Goal: Task Accomplishment & Management: Use online tool/utility

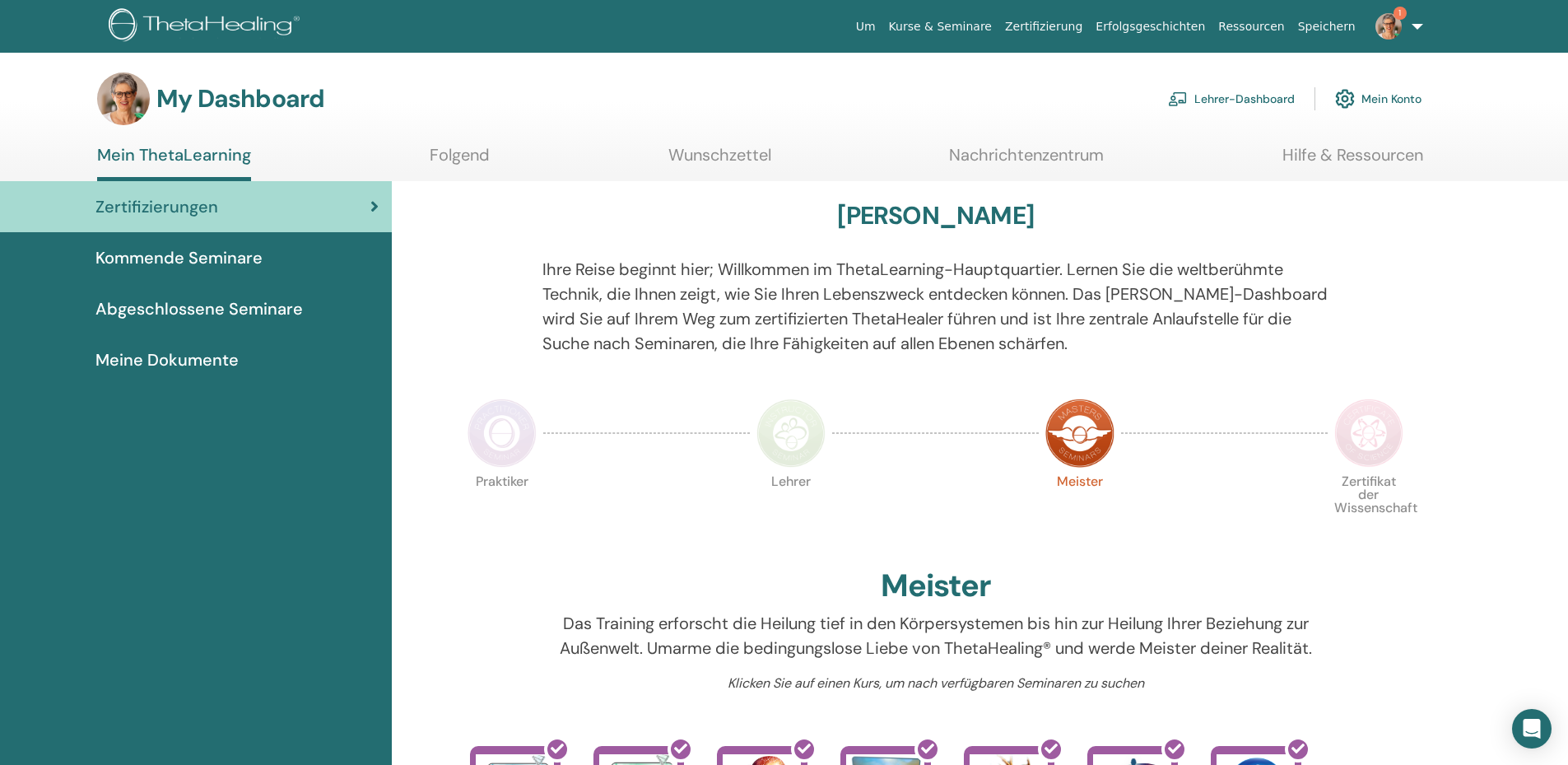
click at [1240, 96] on link "Lehrer-Dashboard" at bounding box center [1231, 99] width 126 height 37
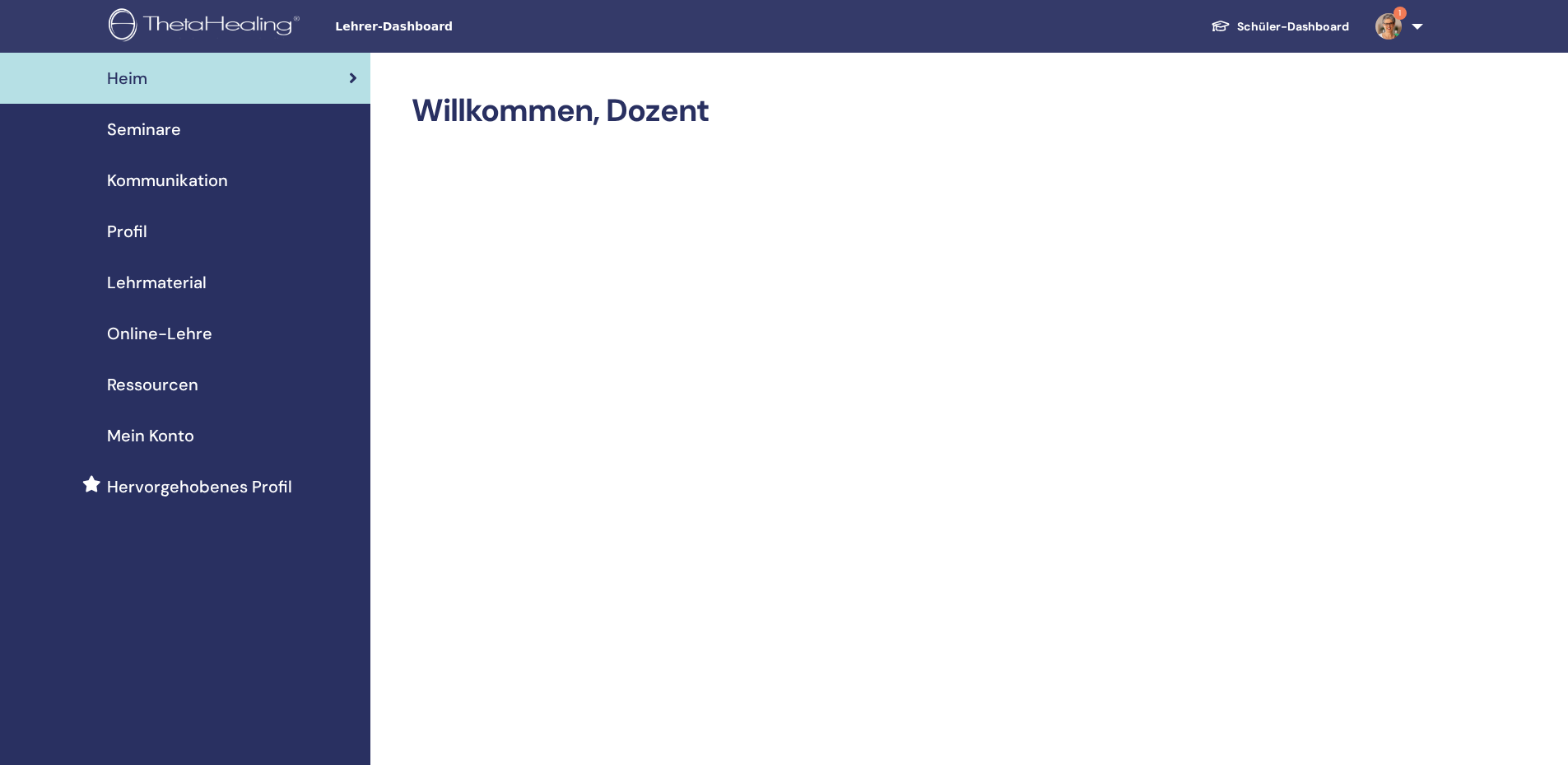
click at [161, 130] on span "Seminare" at bounding box center [144, 130] width 74 height 25
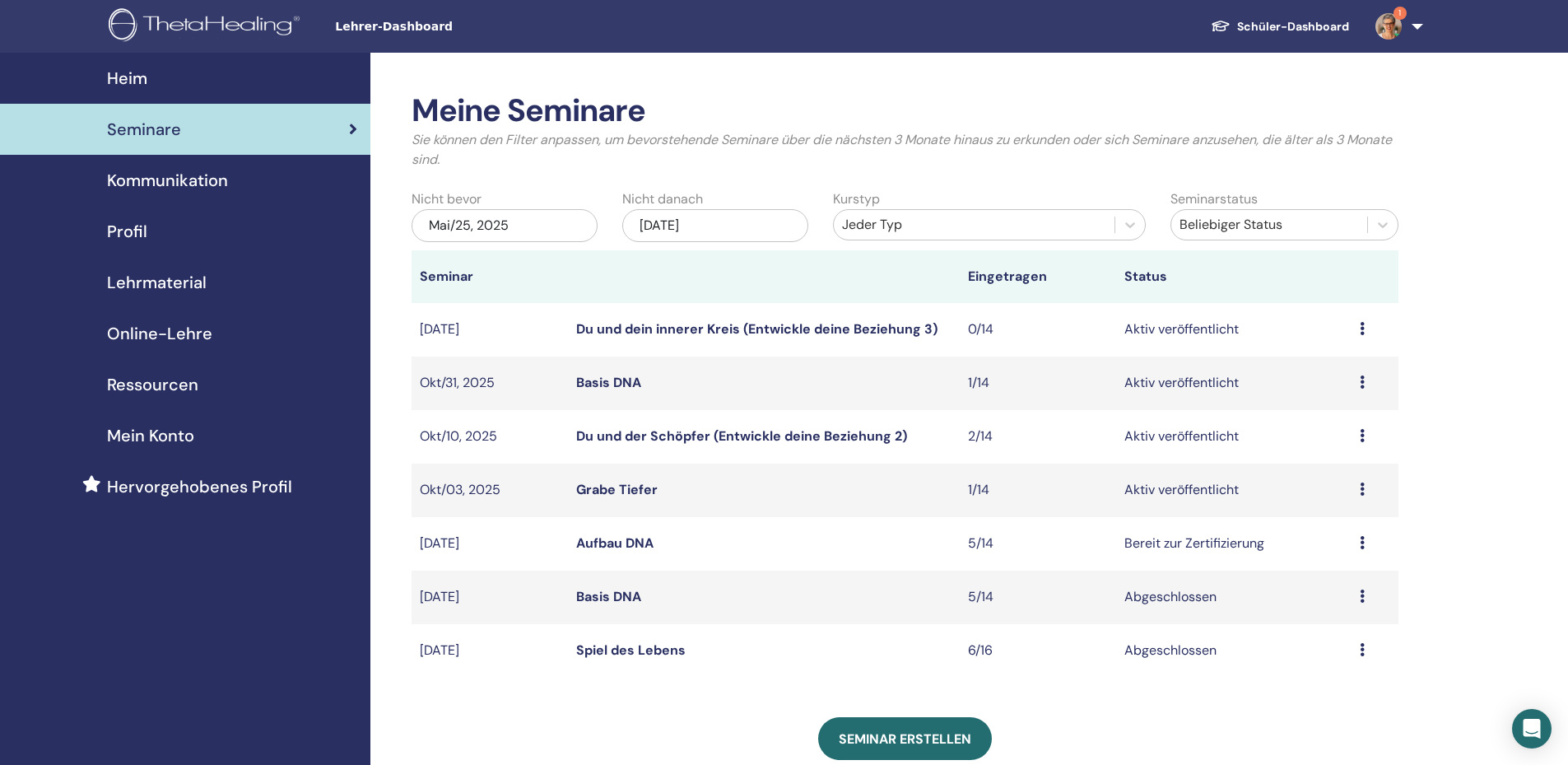
click at [1361, 541] on icon at bounding box center [1363, 543] width 5 height 13
click at [1319, 604] on link "Teilnehmer" at bounding box center [1317, 605] width 67 height 17
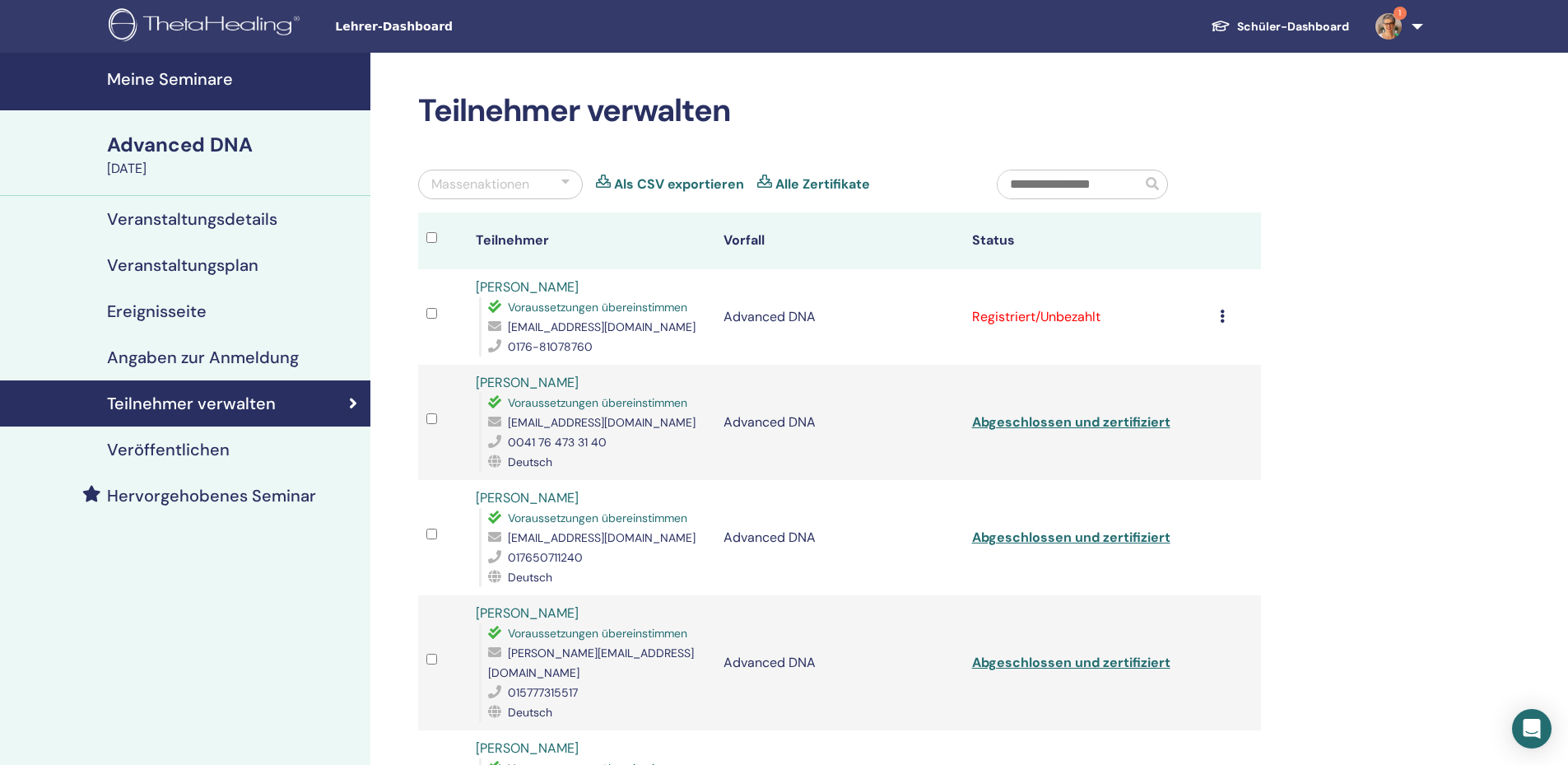
click at [1222, 319] on icon at bounding box center [1222, 316] width 5 height 13
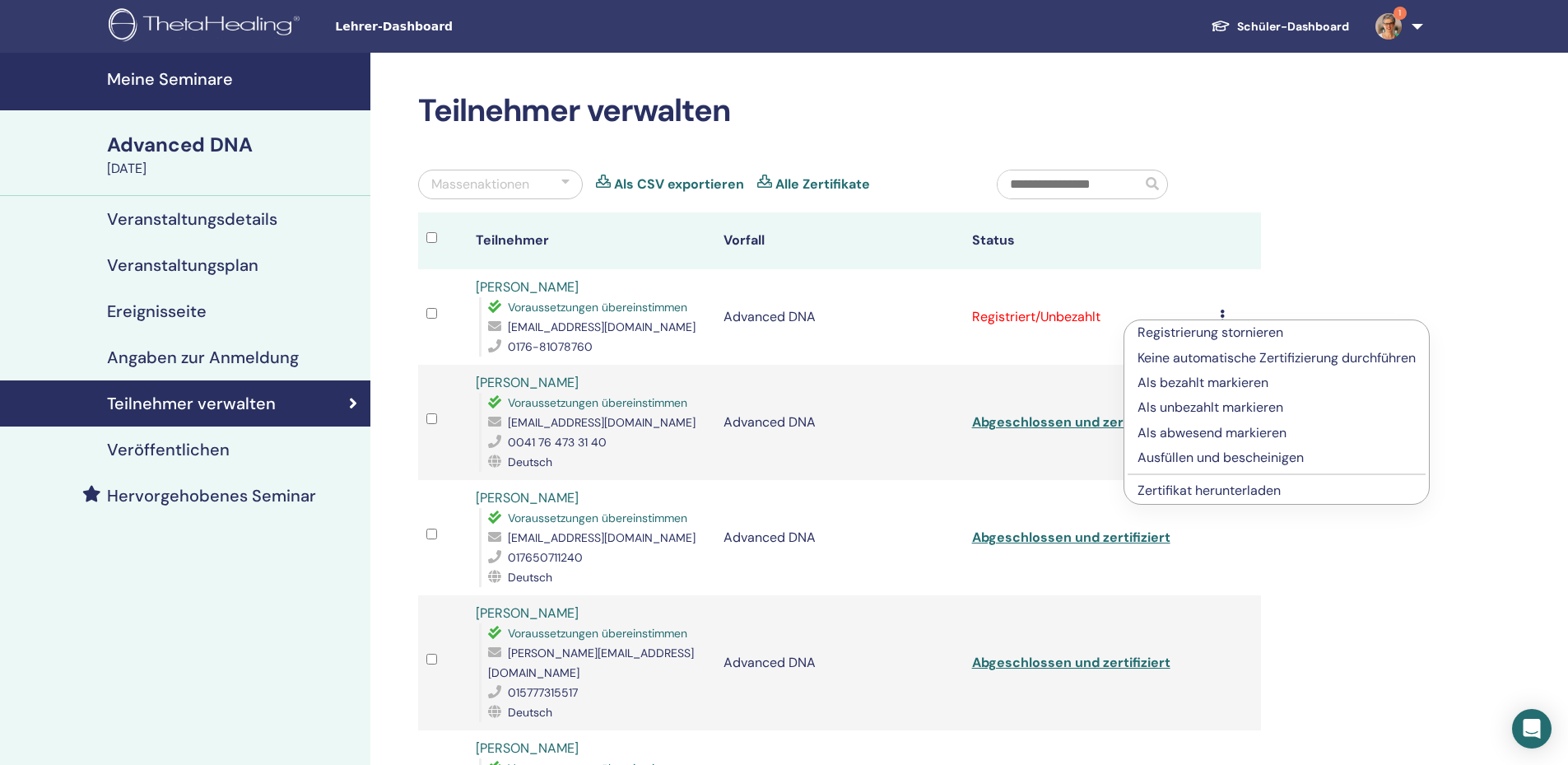
click at [1356, 249] on div "Teilnehmer verwalten Massenaktionen Als CSV exportieren Alle Zertifikate Teilne…" at bounding box center [893, 606] width 1045 height 1108
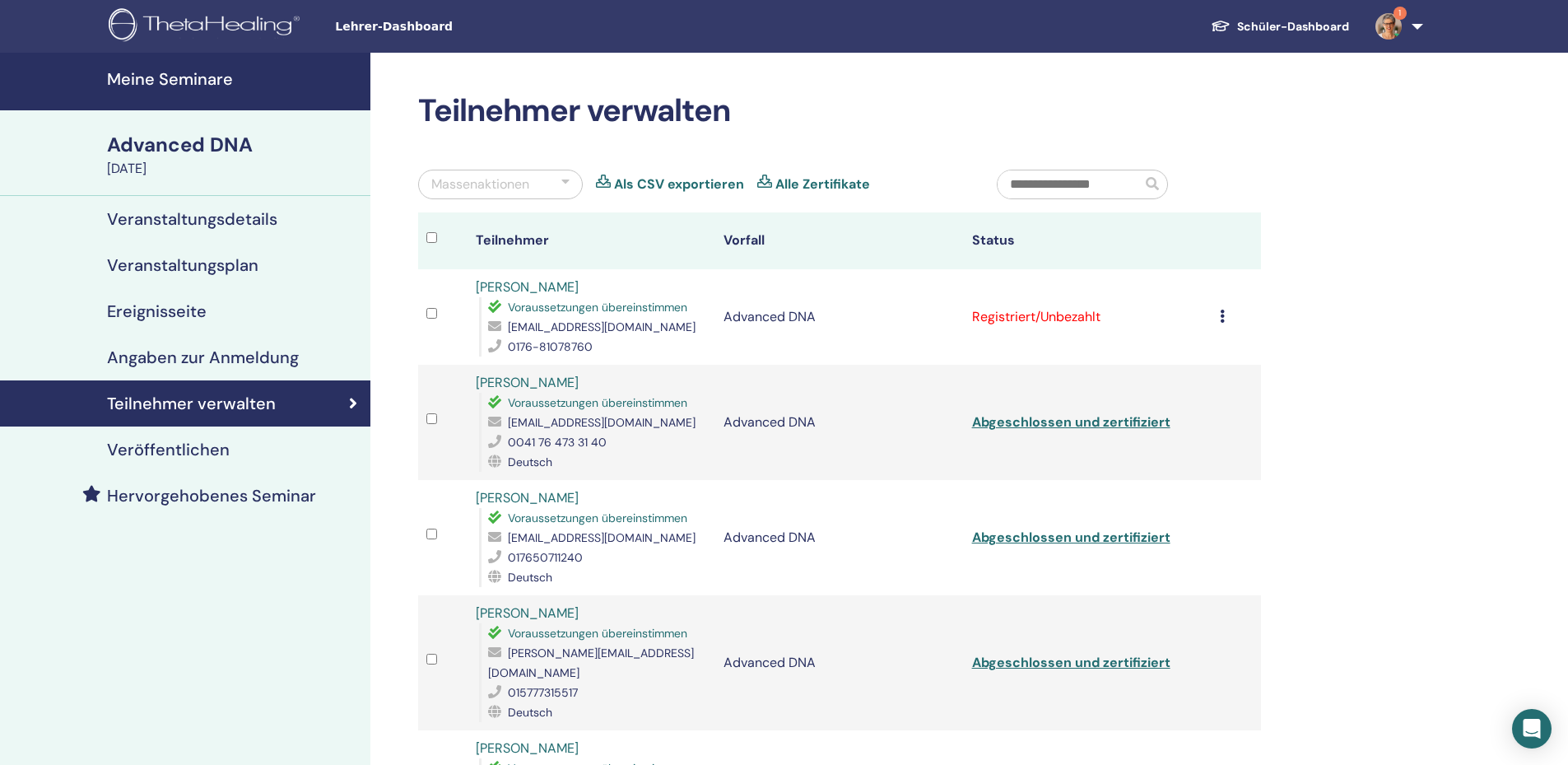
click at [527, 185] on div "Massenaktionen" at bounding box center [481, 185] width 98 height 20
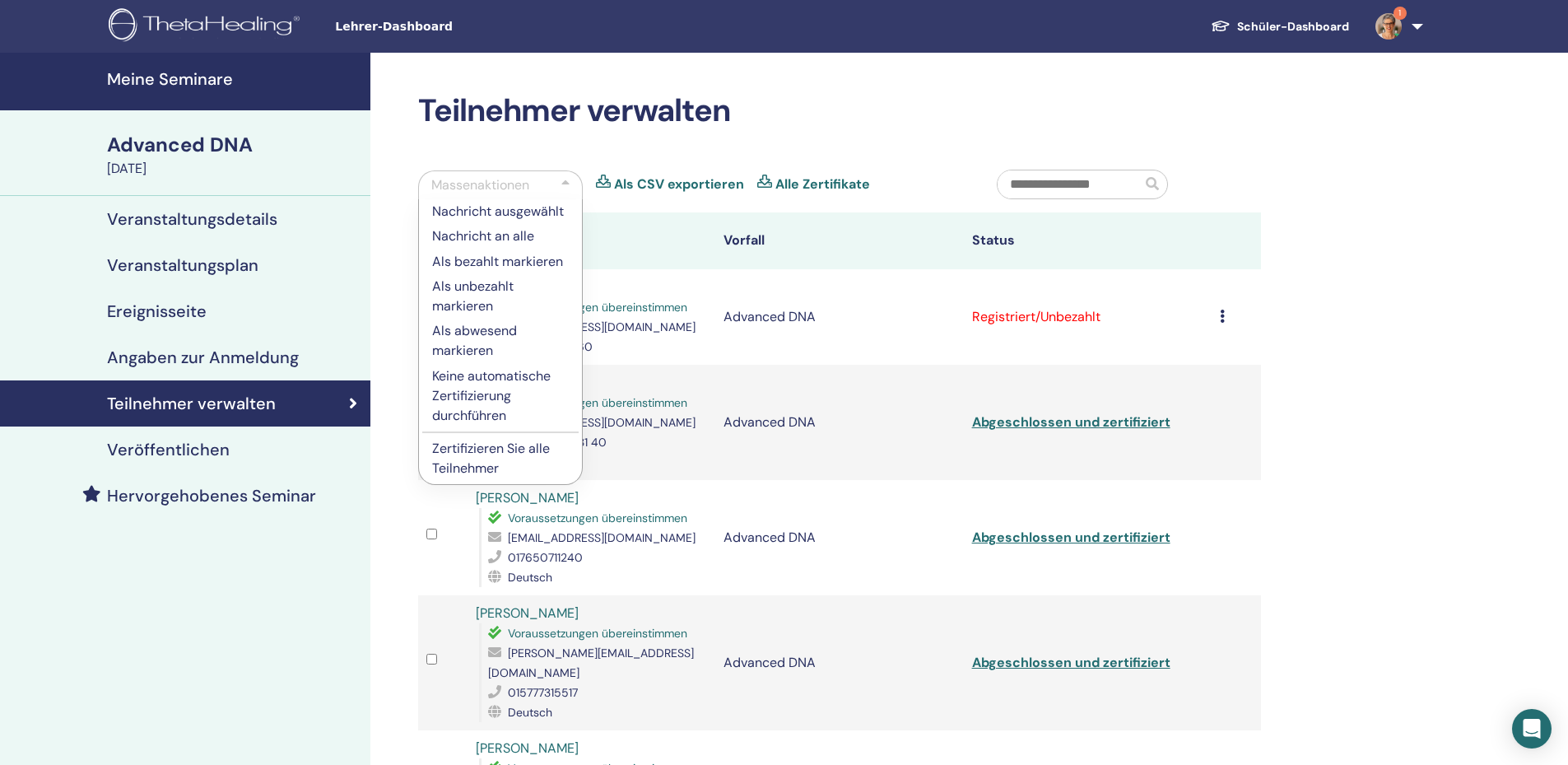
click at [501, 450] on p "Zertifizieren Sie alle Teilnehmer" at bounding box center [500, 459] width 136 height 40
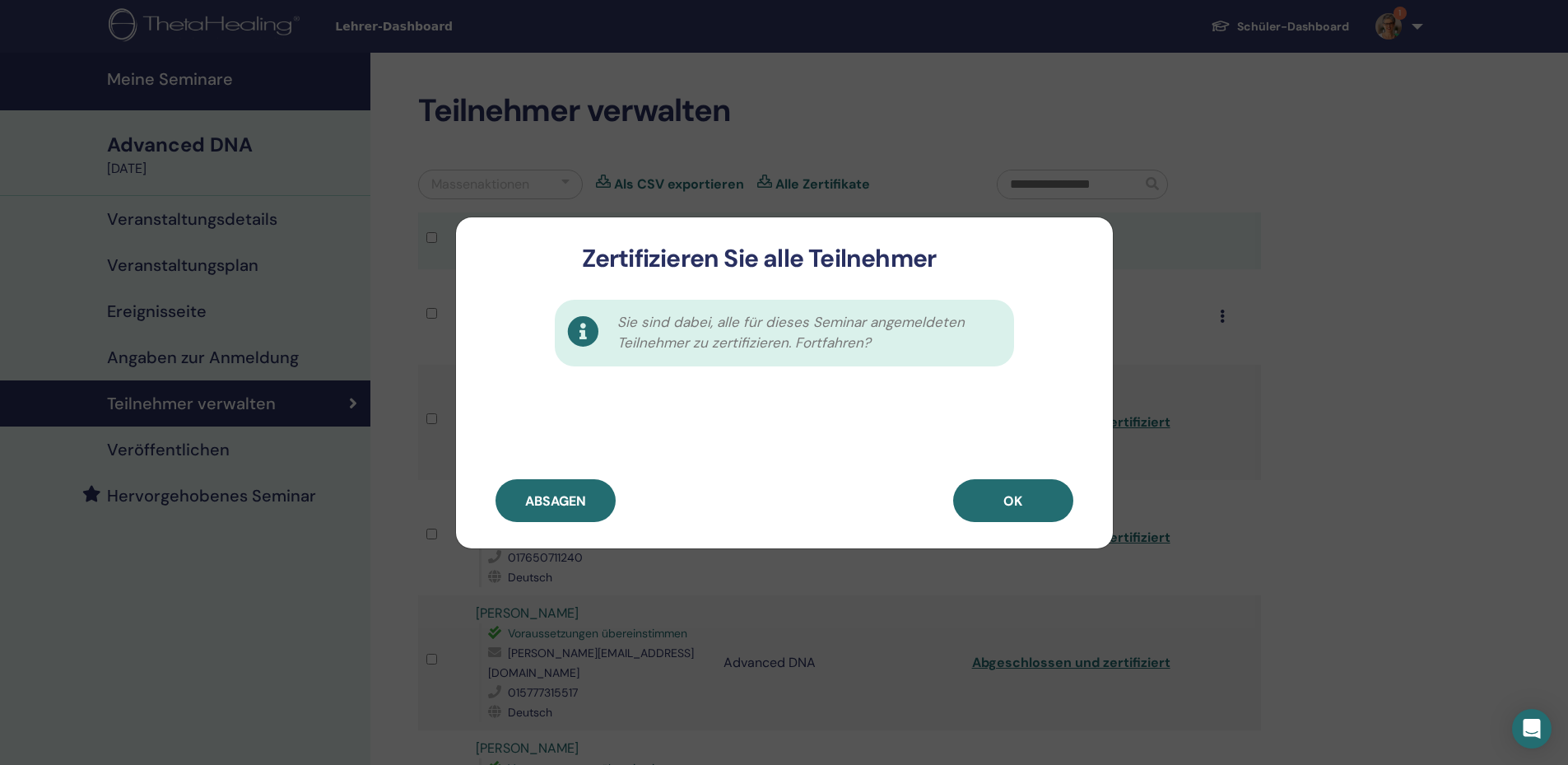
drag, startPoint x: 1033, startPoint y: 494, endPoint x: 1368, endPoint y: 381, distance: 353.5
click at [1035, 487] on button "OK" at bounding box center [1013, 500] width 121 height 42
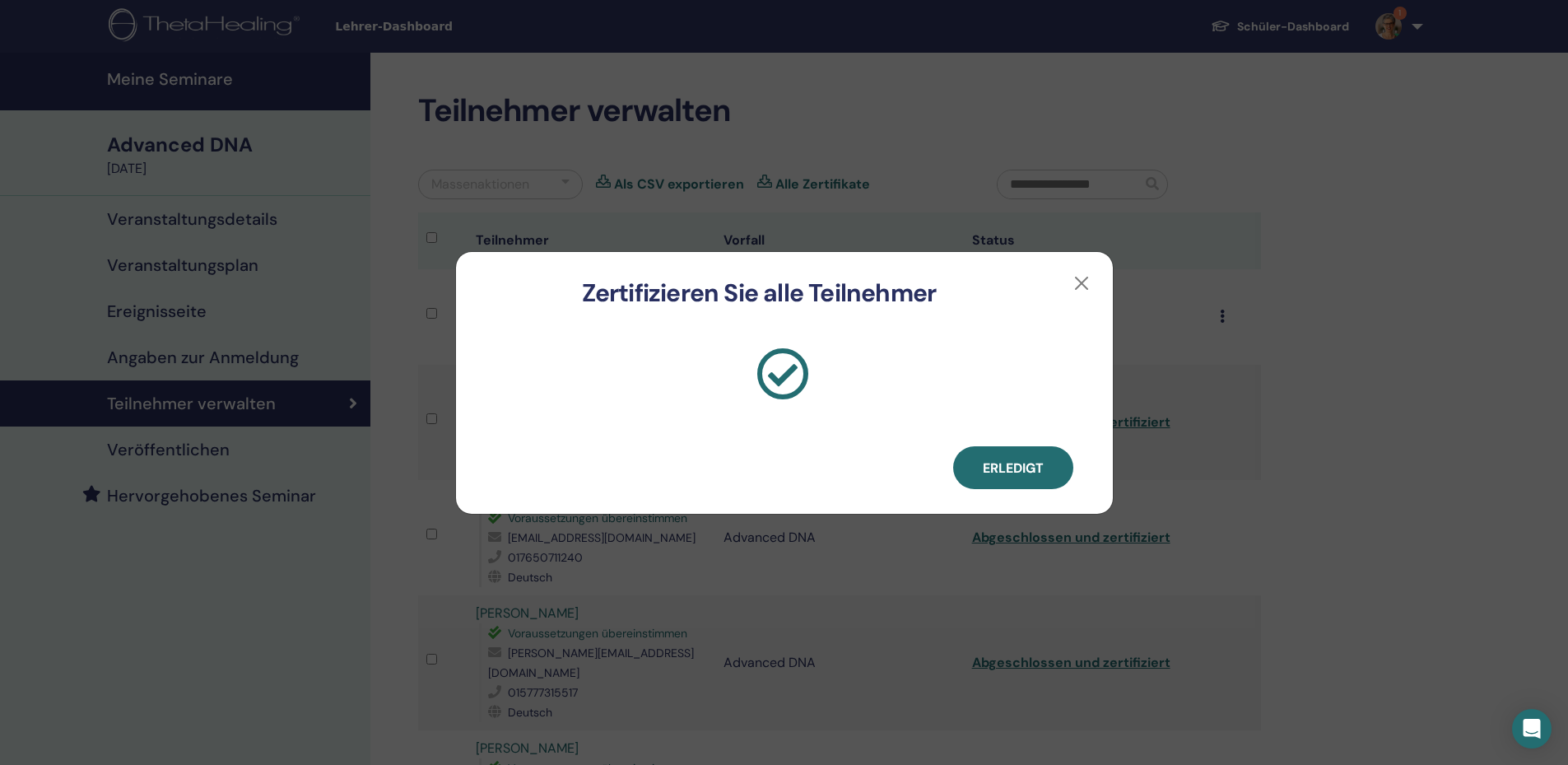
click at [997, 461] on span "Erledigt" at bounding box center [1013, 467] width 61 height 17
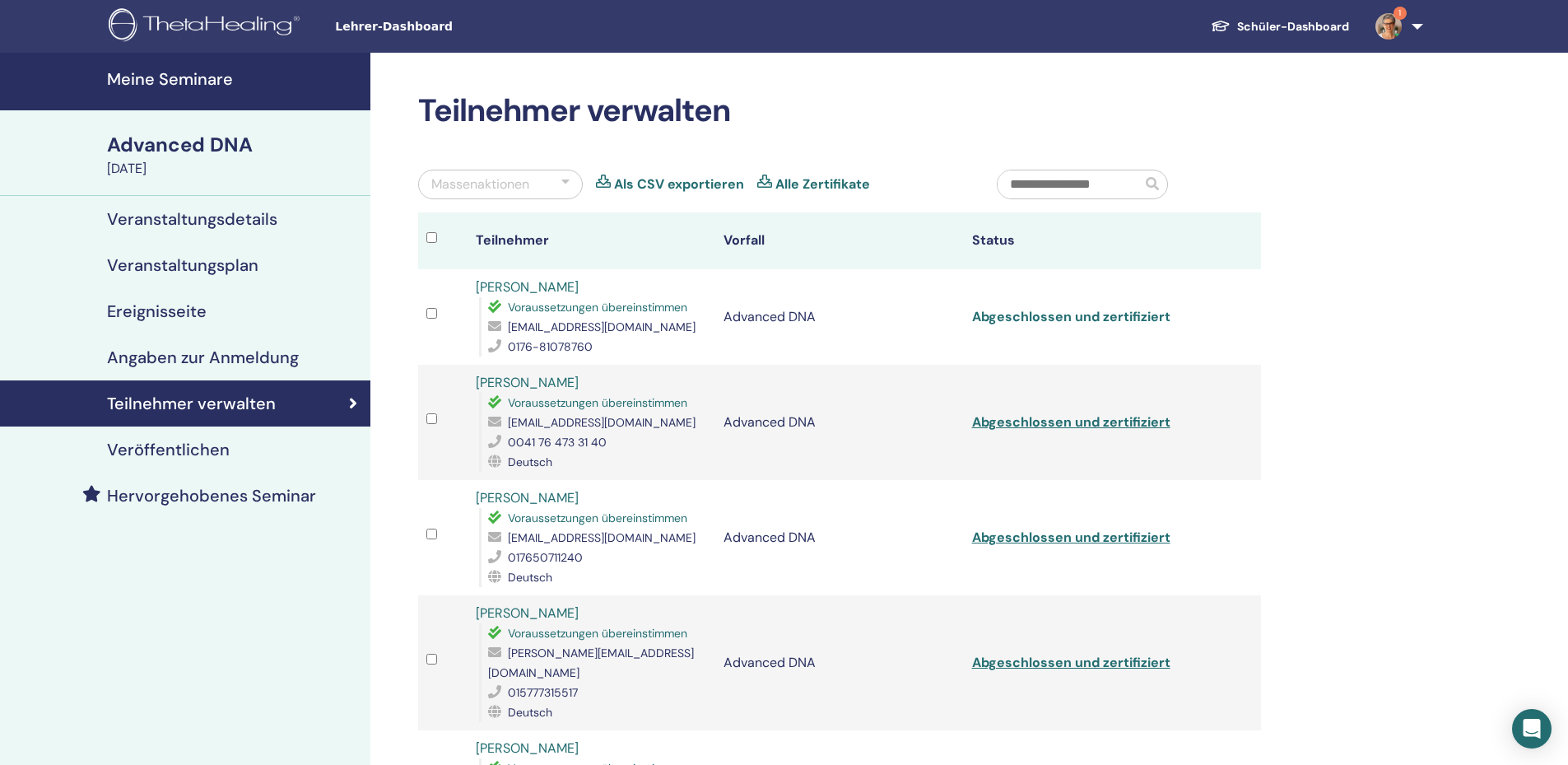
click at [1137, 317] on link "Abgeschlossen und zertifiziert" at bounding box center [1071, 316] width 199 height 17
